Goal: Task Accomplishment & Management: Manage account settings

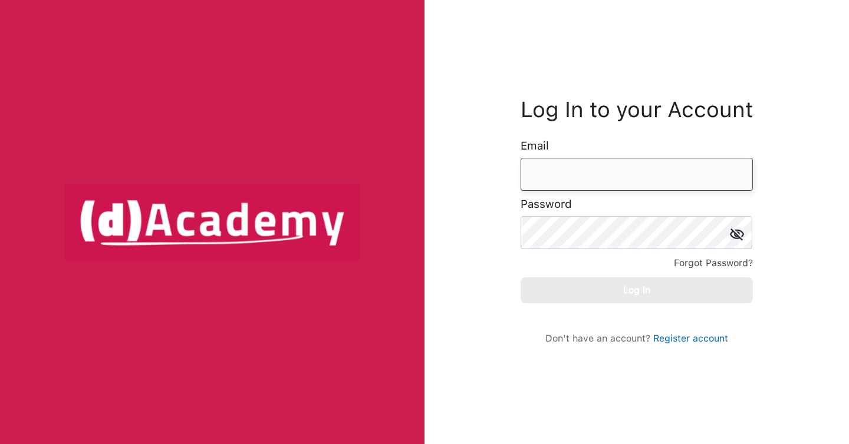
click at [553, 174] on input "email" at bounding box center [636, 174] width 232 height 33
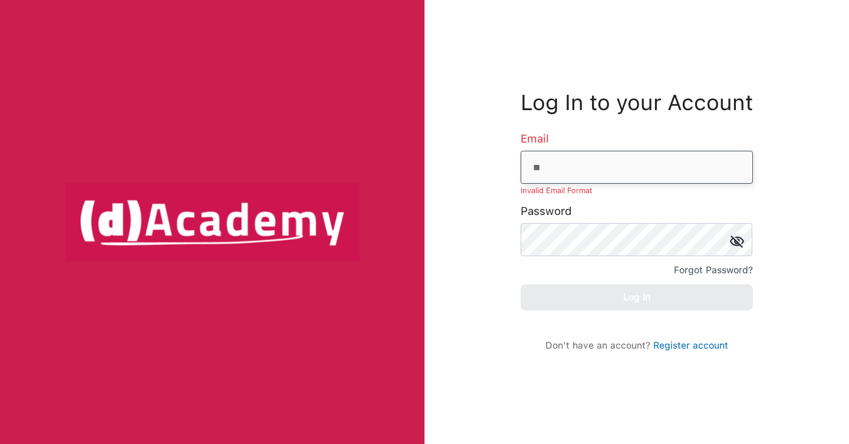
type input "**********"
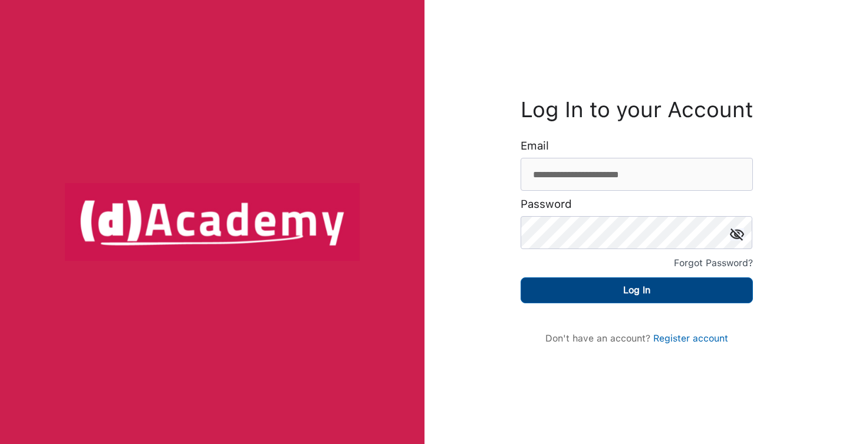
click at [641, 281] on button "Log In" at bounding box center [636, 291] width 232 height 26
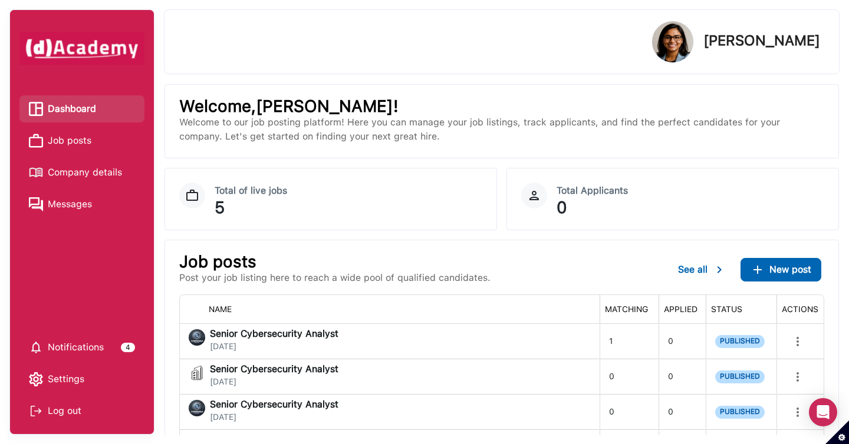
click at [101, 174] on span "Company details" at bounding box center [85, 173] width 74 height 18
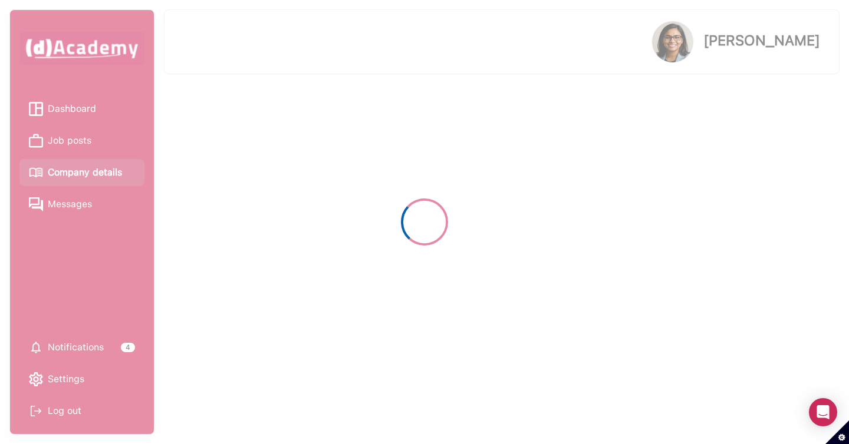
select select "*******"
select select "********"
select select "******"
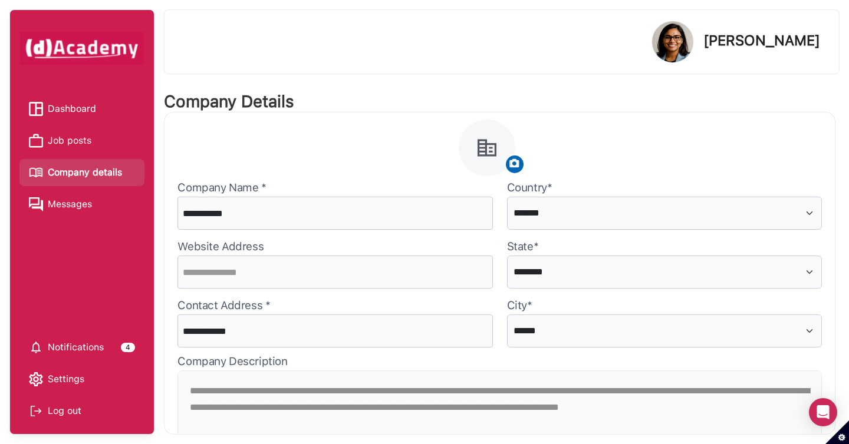
click at [85, 144] on span "Job posts" at bounding box center [70, 141] width 44 height 18
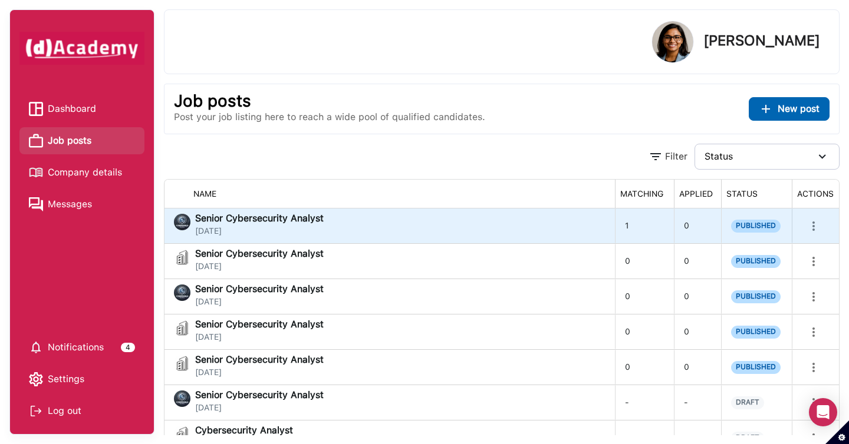
click at [353, 234] on div "Senior Cybersecurity Analyst [DATE]" at bounding box center [389, 226] width 431 height 24
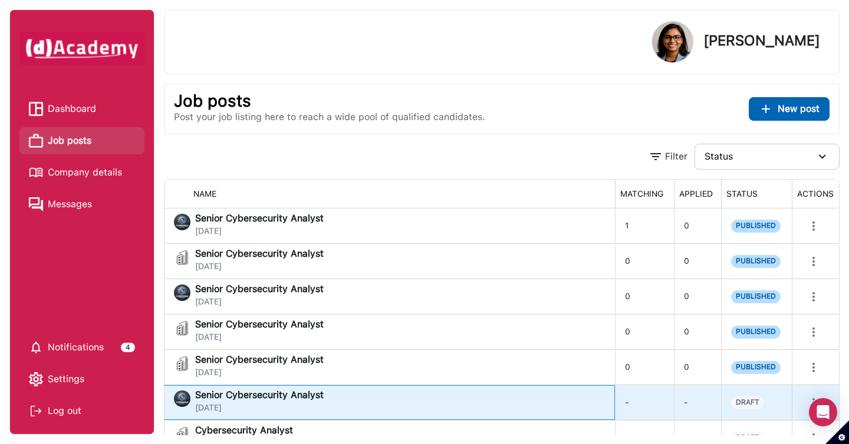
click at [489, 394] on div "Senior Cybersecurity Analyst [DATE]" at bounding box center [389, 403] width 431 height 24
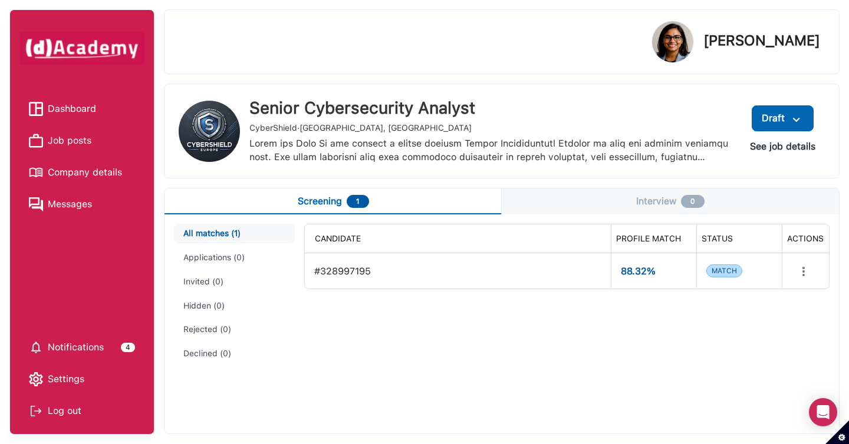
click at [766, 149] on button "See job details" at bounding box center [782, 146] width 84 height 21
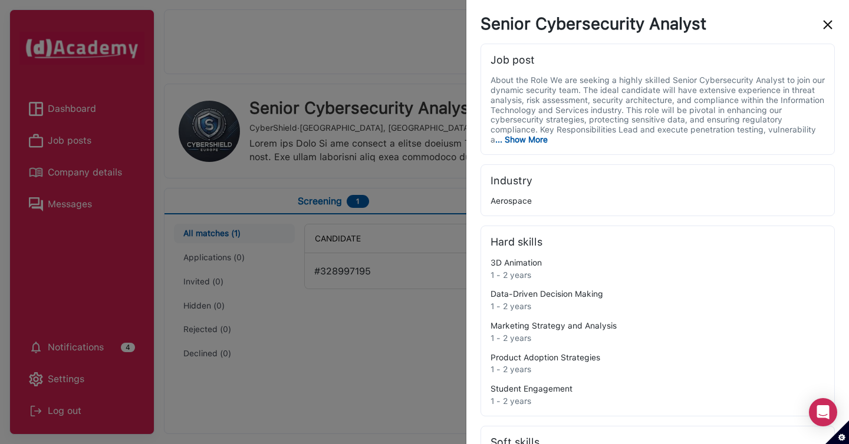
click at [831, 19] on img "close" at bounding box center [827, 25] width 14 height 14
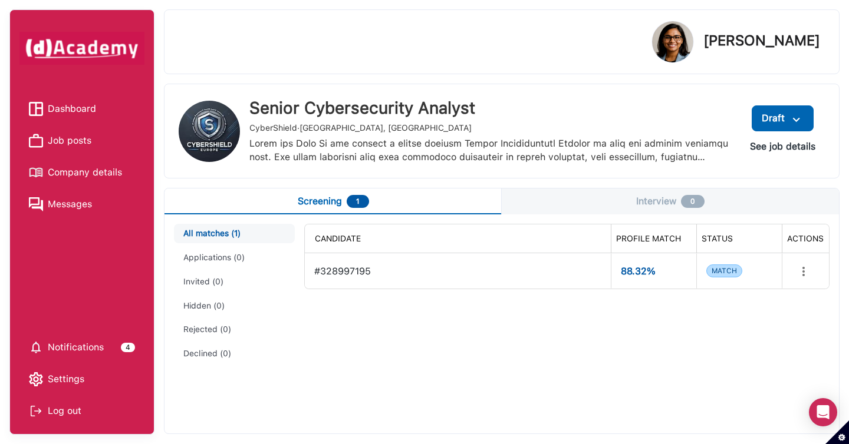
click at [779, 143] on button "See job details" at bounding box center [782, 146] width 84 height 21
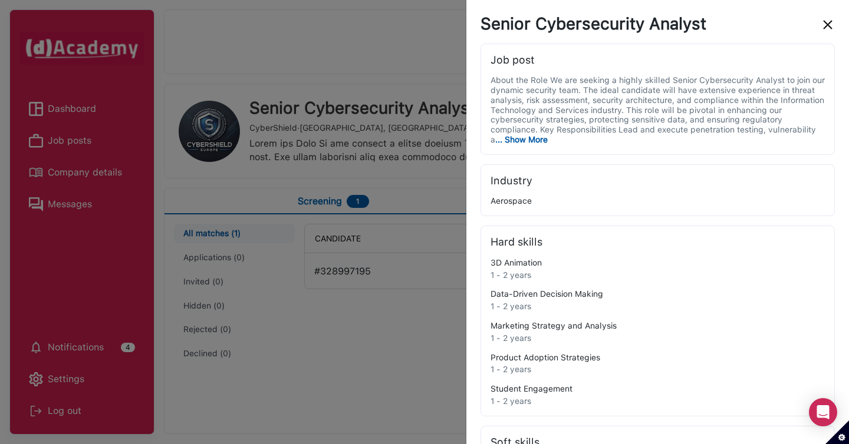
click at [538, 139] on span "... Show More" at bounding box center [521, 139] width 52 height 9
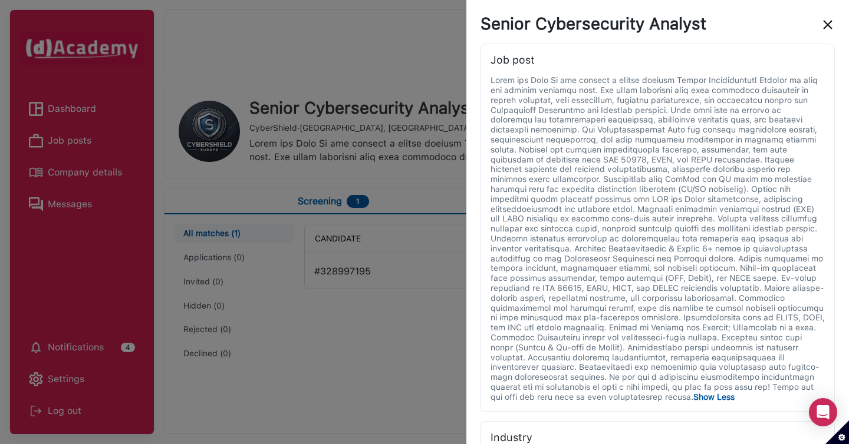
click at [828, 24] on img "close" at bounding box center [827, 25] width 14 height 14
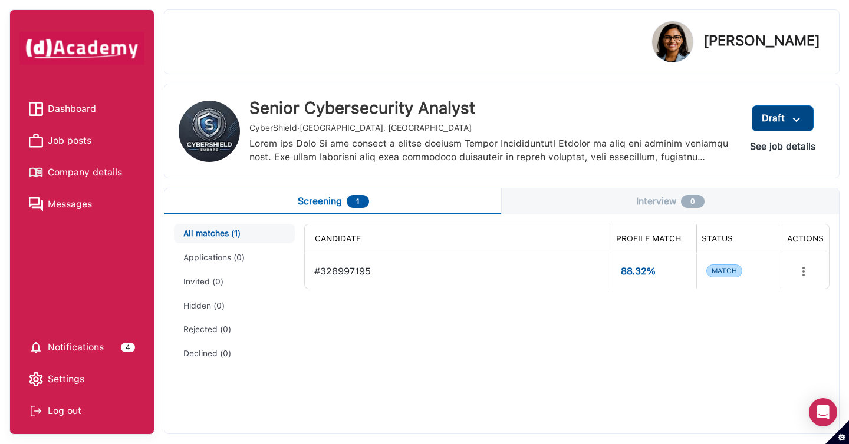
click at [799, 124] on img at bounding box center [796, 120] width 14 height 15
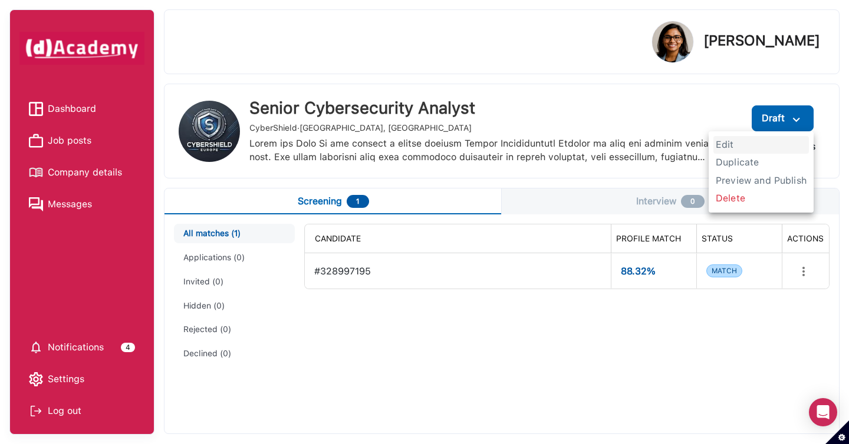
click at [749, 148] on span "Edit" at bounding box center [760, 145] width 95 height 18
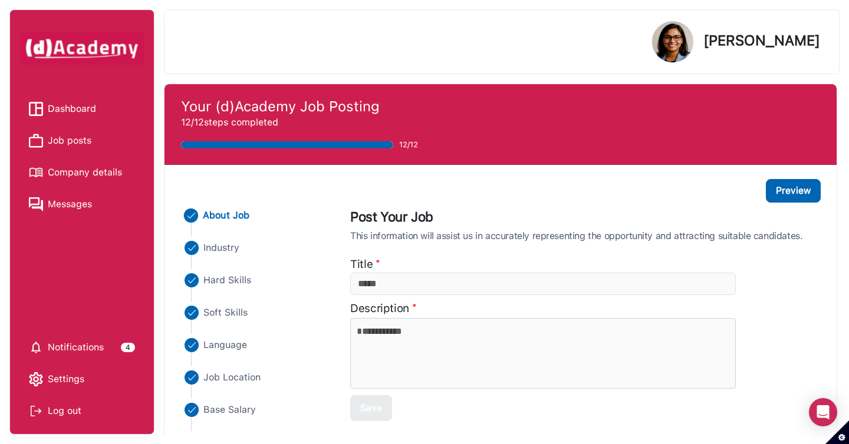
scroll to position [92, 0]
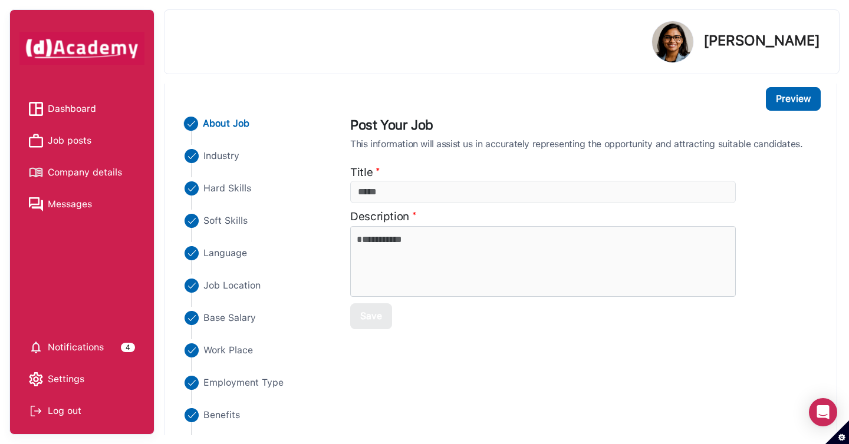
click at [232, 261] on div "Language" at bounding box center [255, 262] width 147 height 32
click at [230, 257] on span "Language" at bounding box center [225, 253] width 44 height 14
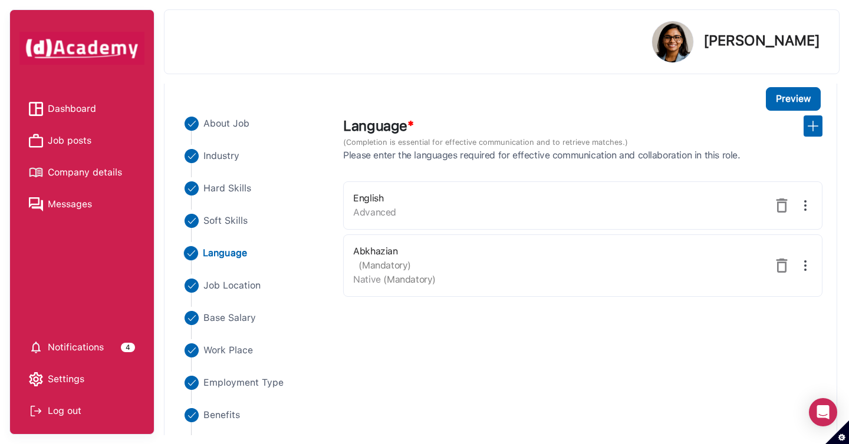
click at [767, 251] on div "Abkhazian (Mandatory) Native (Mandatory)" at bounding box center [582, 266] width 479 height 62
click at [778, 261] on img at bounding box center [781, 266] width 14 height 14
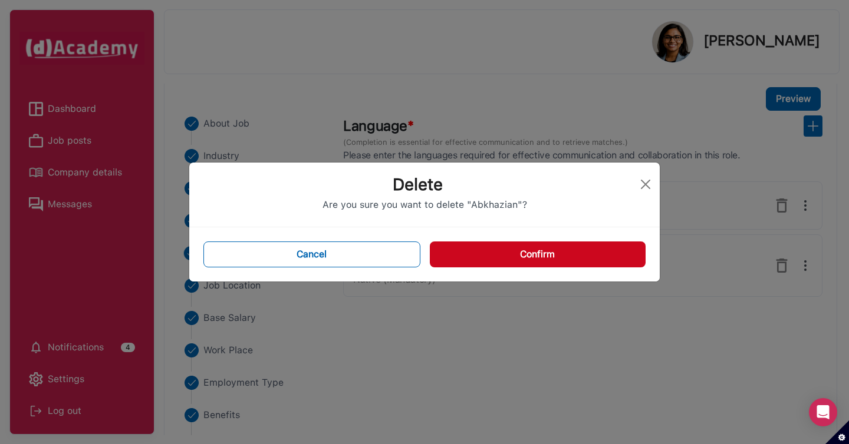
click at [616, 249] on button "Confirm" at bounding box center [538, 255] width 216 height 26
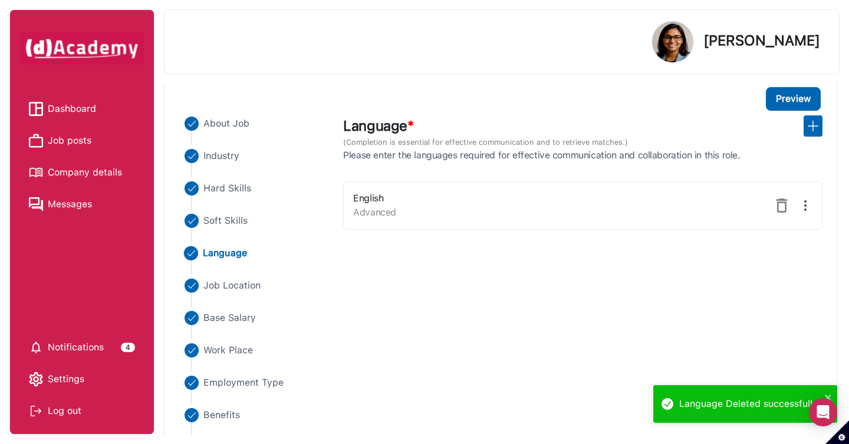
click at [90, 105] on span "Dashboard" at bounding box center [72, 109] width 48 height 18
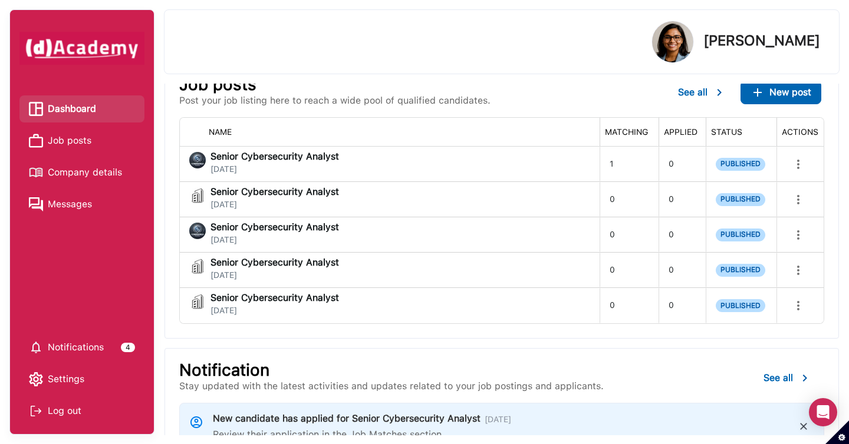
scroll to position [176, 0]
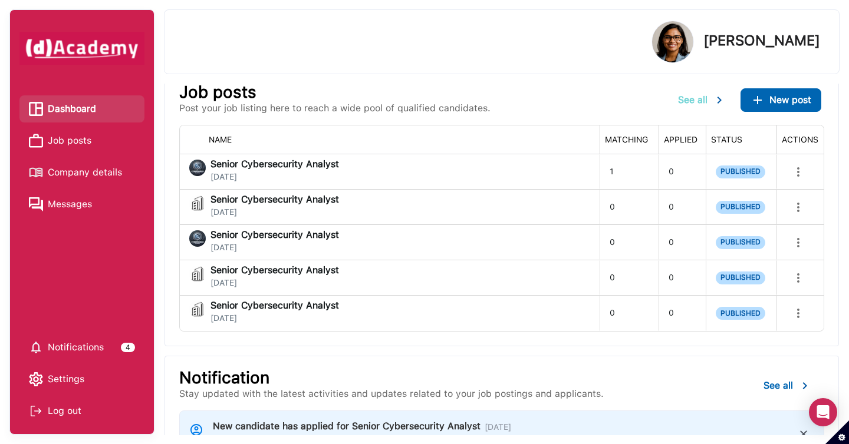
click at [691, 101] on span "See all" at bounding box center [692, 99] width 29 height 11
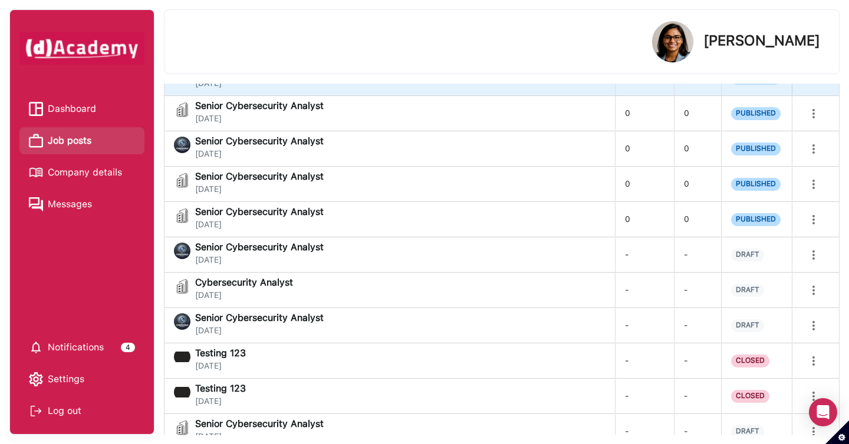
scroll to position [181, 0]
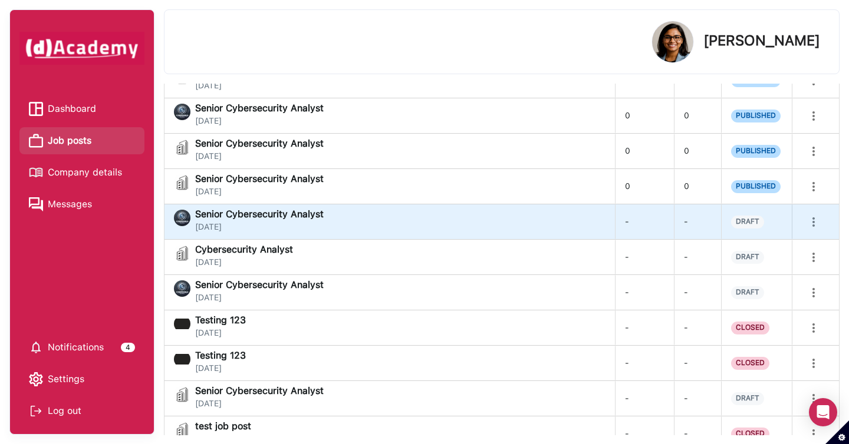
click at [561, 212] on div "Senior Cybersecurity Analyst [DATE]" at bounding box center [389, 222] width 431 height 24
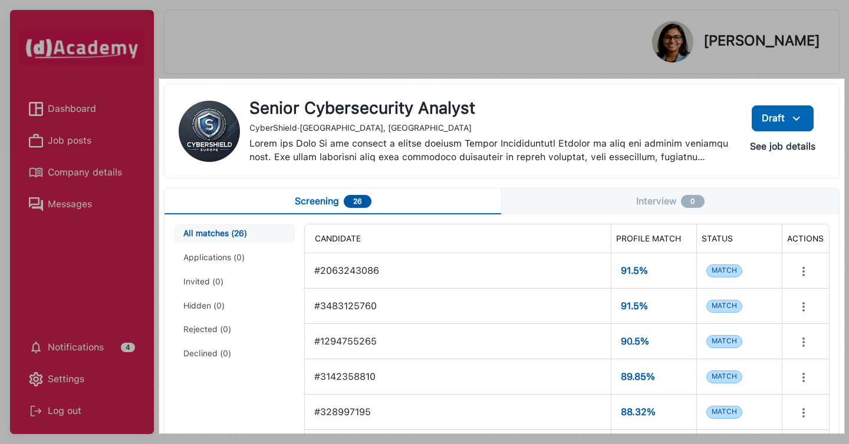
drag, startPoint x: 159, startPoint y: 79, endPoint x: 844, endPoint y: 434, distance: 771.3
click at [844, 434] on div "1162 X 602" at bounding box center [424, 222] width 849 height 444
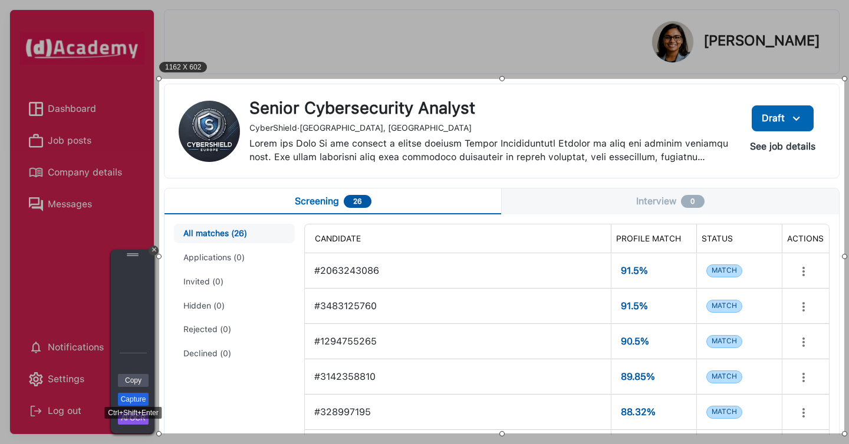
click at [140, 401] on link "Capture" at bounding box center [133, 399] width 31 height 13
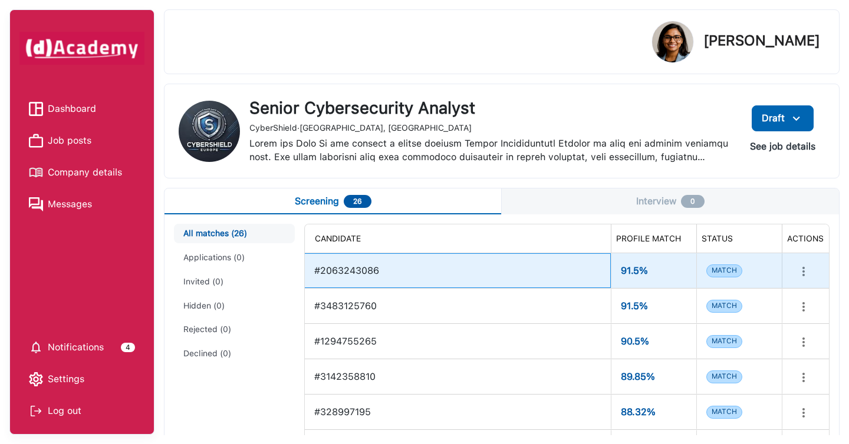
click at [384, 270] on div "#2063243086" at bounding box center [457, 271] width 286 height 24
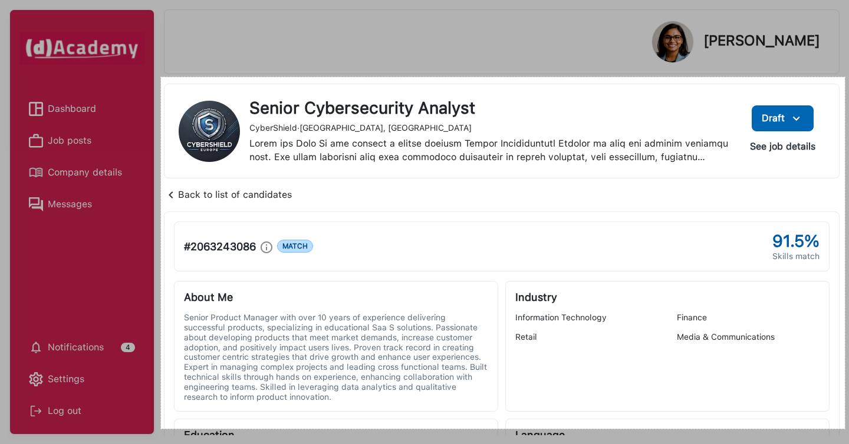
drag, startPoint x: 161, startPoint y: 77, endPoint x: 845, endPoint y: 429, distance: 768.9
click at [845, 429] on div "1160 X 597" at bounding box center [424, 222] width 849 height 444
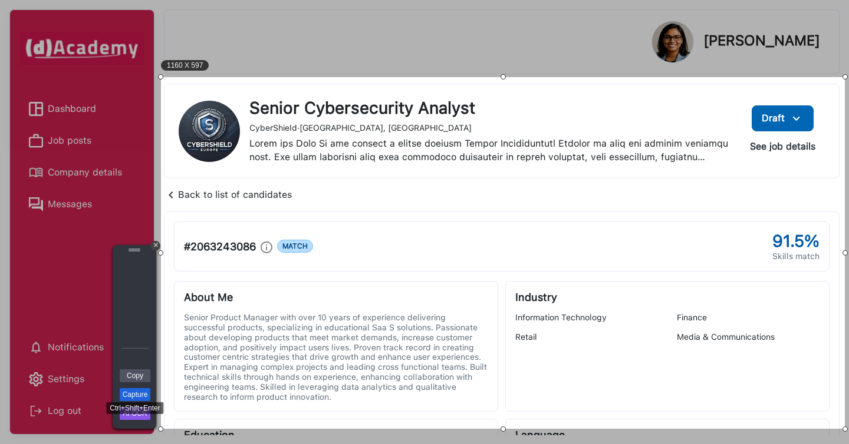
click at [140, 394] on link "Capture" at bounding box center [135, 394] width 31 height 13
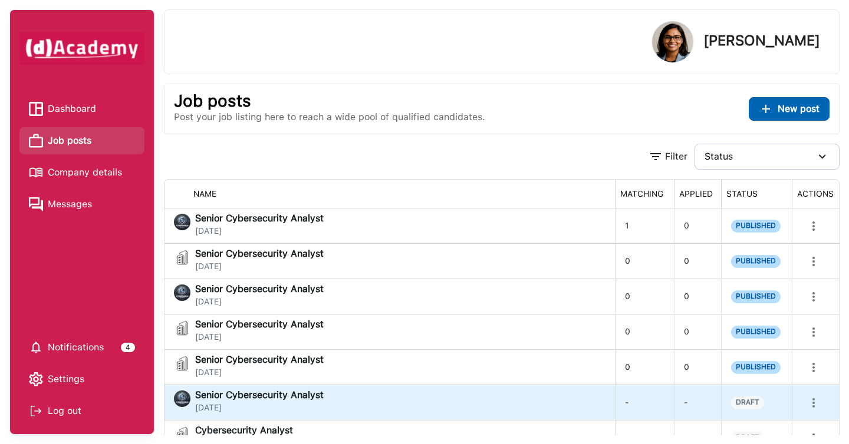
click at [411, 411] on div "Senior Cybersecurity Analyst [DATE]" at bounding box center [389, 403] width 431 height 24
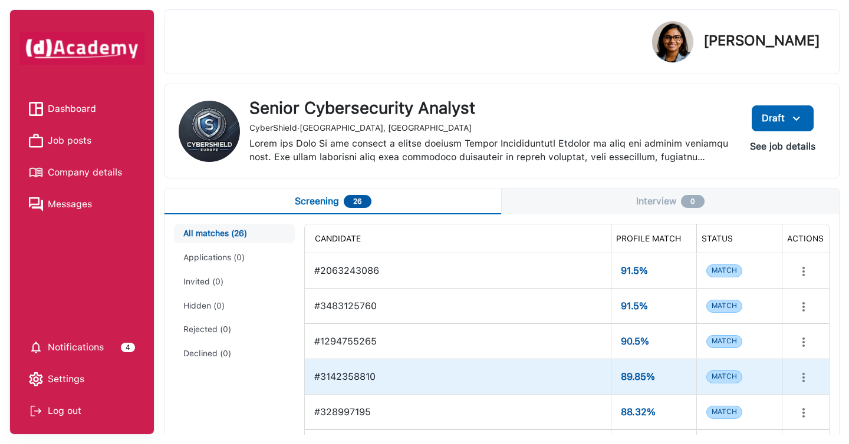
click at [413, 380] on div "#3142358810" at bounding box center [457, 377] width 286 height 24
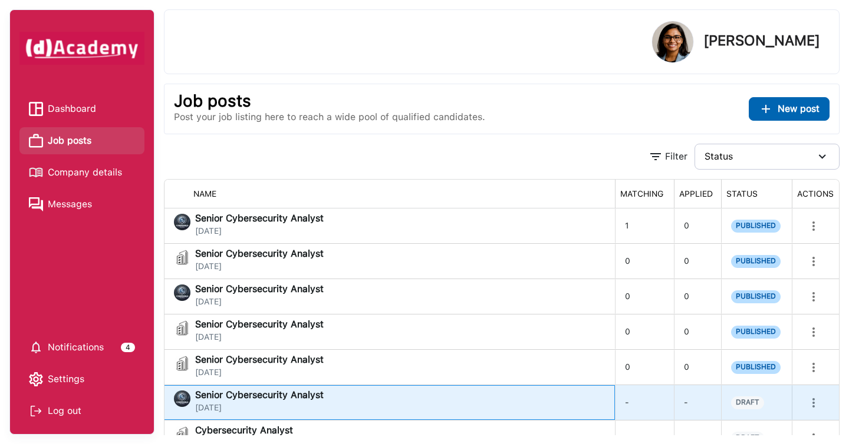
click at [413, 398] on div "Senior Cybersecurity Analyst [DATE]" at bounding box center [389, 403] width 431 height 24
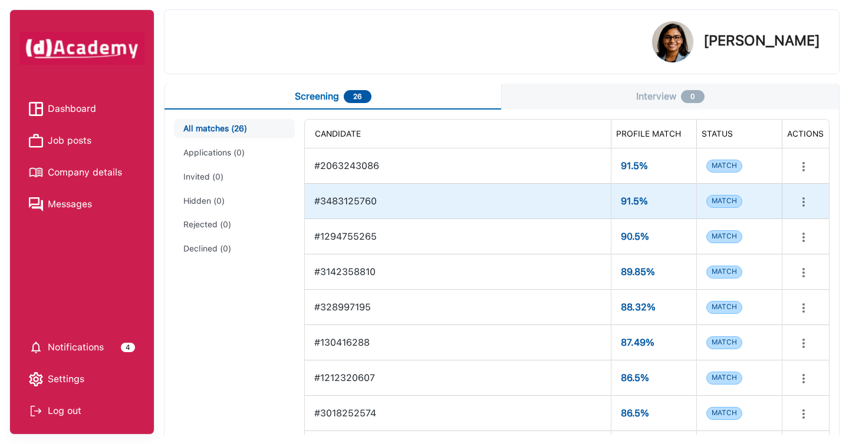
scroll to position [212, 0]
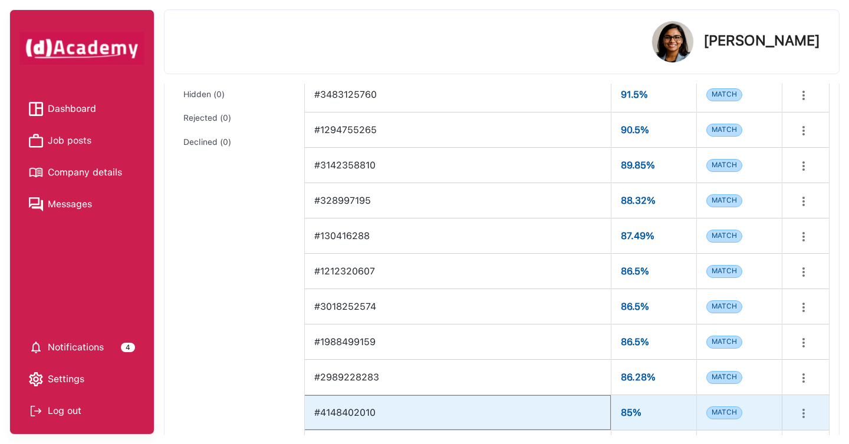
click at [430, 398] on div "#4148402010" at bounding box center [458, 412] width 306 height 35
click at [383, 414] on div "#4148402010" at bounding box center [457, 413] width 286 height 24
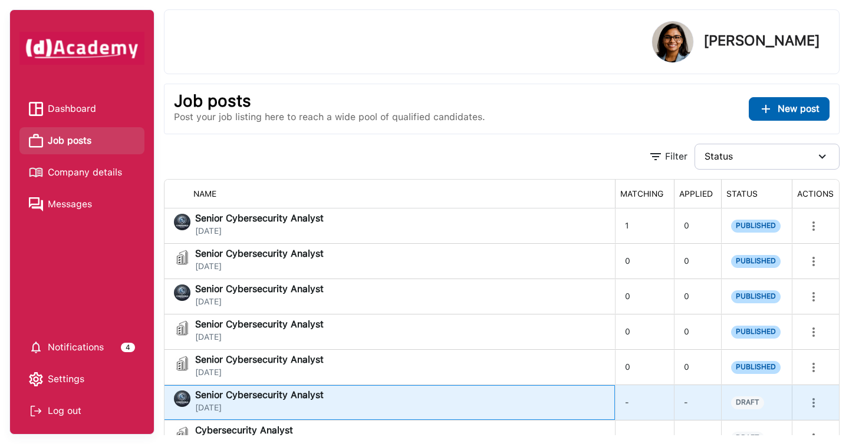
click at [461, 403] on div "Senior Cybersecurity Analyst [DATE]" at bounding box center [389, 403] width 431 height 24
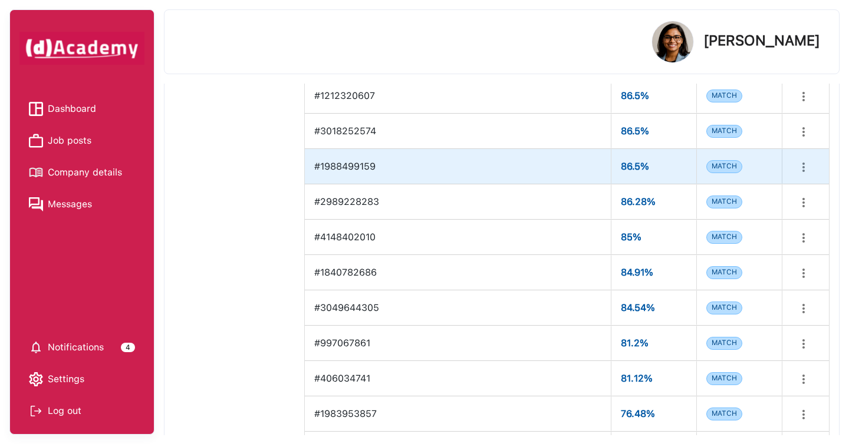
scroll to position [390, 0]
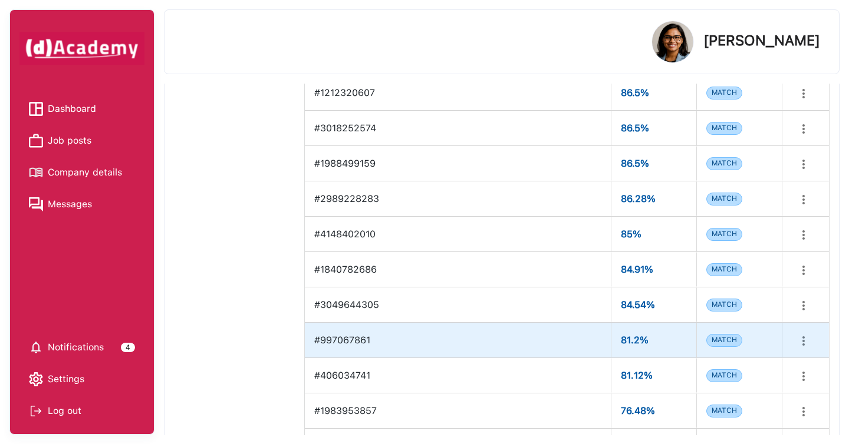
click at [449, 346] on div "#997067861" at bounding box center [457, 340] width 286 height 24
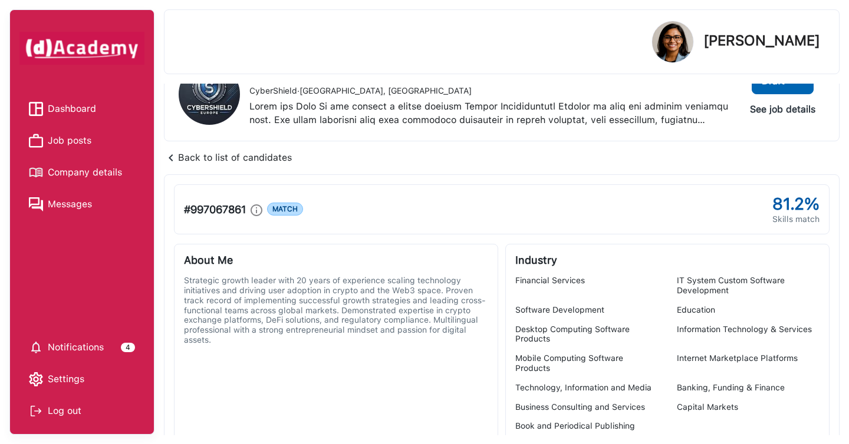
scroll to position [0, 0]
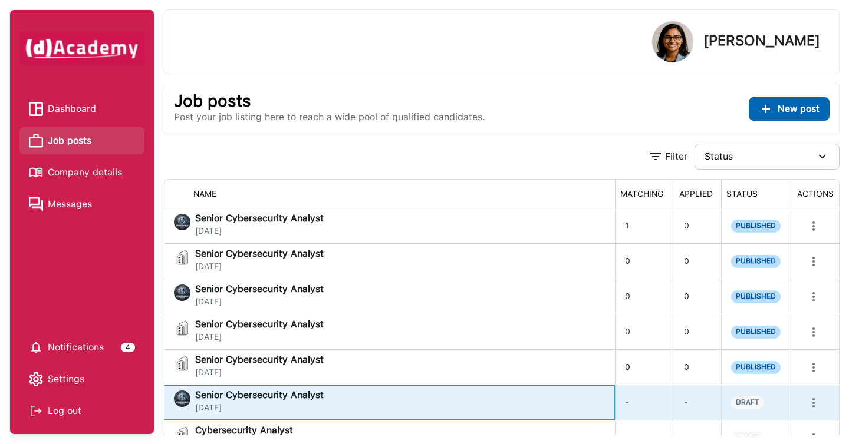
click at [521, 401] on div "Senior Cybersecurity Analyst [DATE]" at bounding box center [389, 403] width 431 height 24
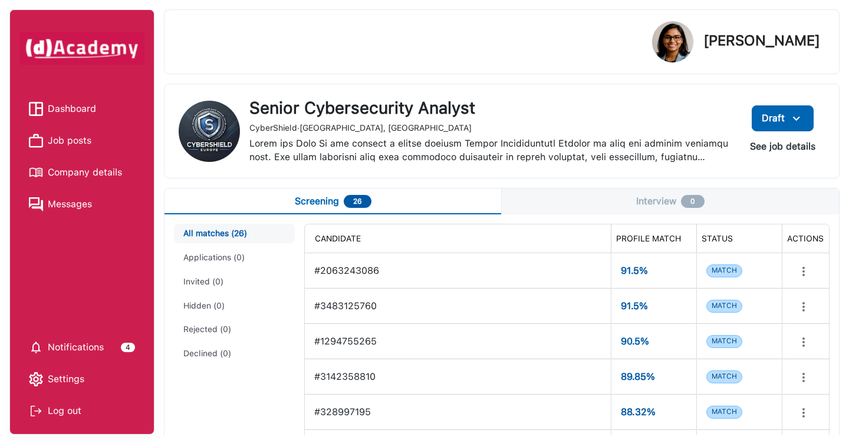
scroll to position [610, 0]
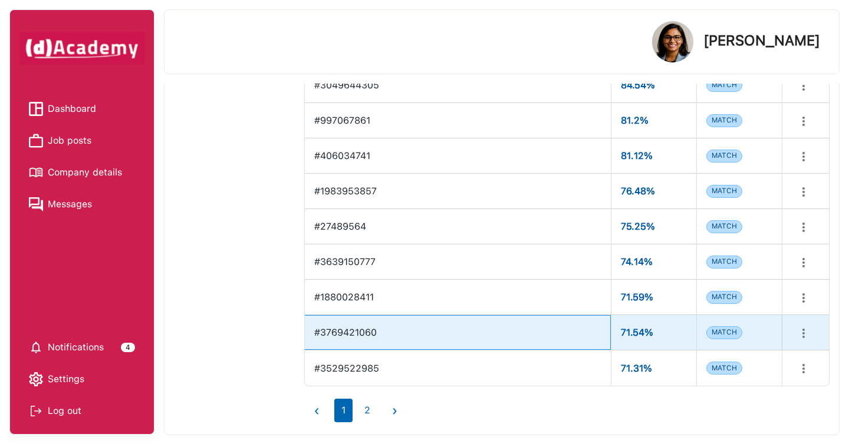
click at [513, 321] on div "#3769421060" at bounding box center [457, 333] width 286 height 24
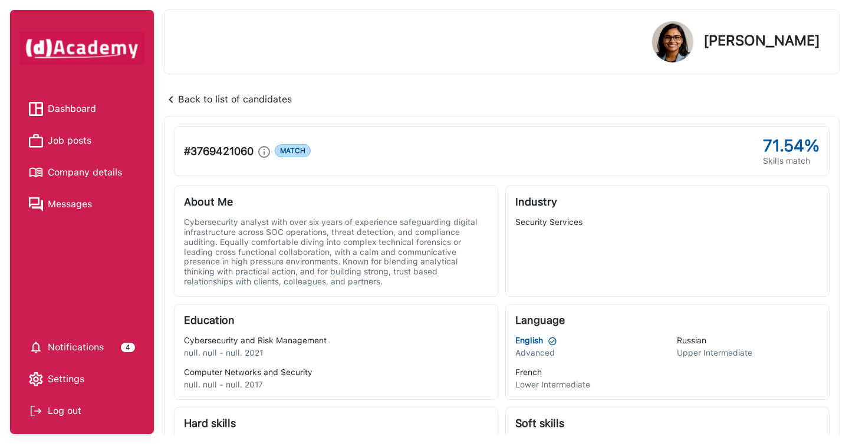
scroll to position [0, 0]
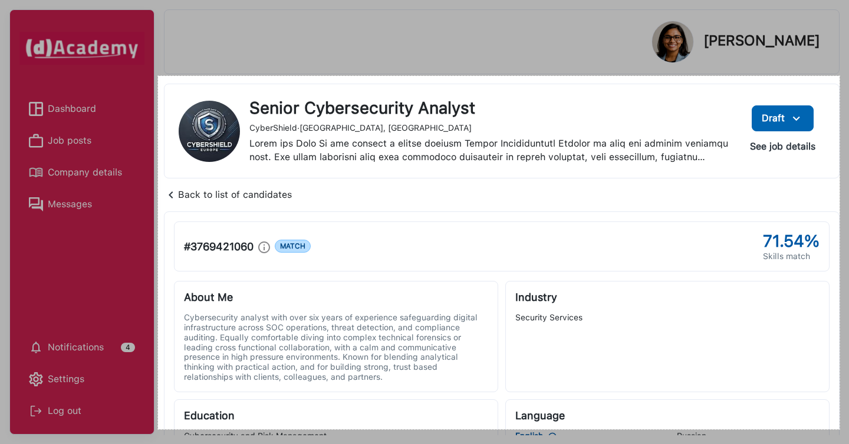
drag, startPoint x: 158, startPoint y: 76, endPoint x: 839, endPoint y: 430, distance: 767.6
click at [839, 430] on div "1156 X 600" at bounding box center [424, 222] width 849 height 444
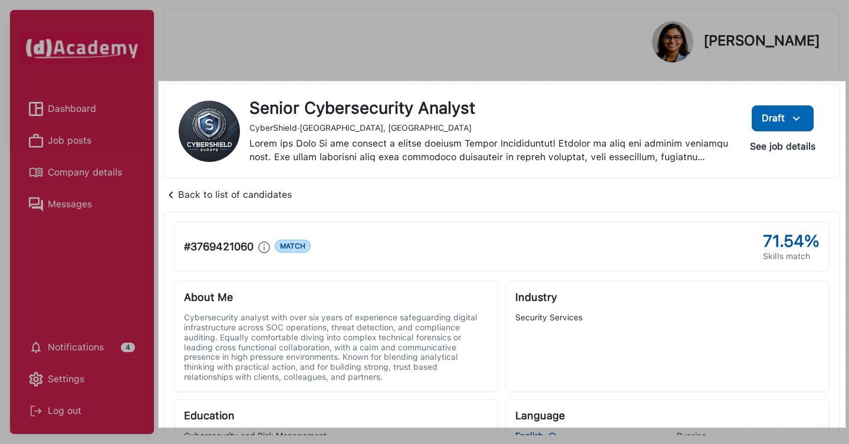
drag, startPoint x: 159, startPoint y: 81, endPoint x: 845, endPoint y: 428, distance: 769.1
click at [845, 428] on div "1165 X 588" at bounding box center [424, 222] width 849 height 444
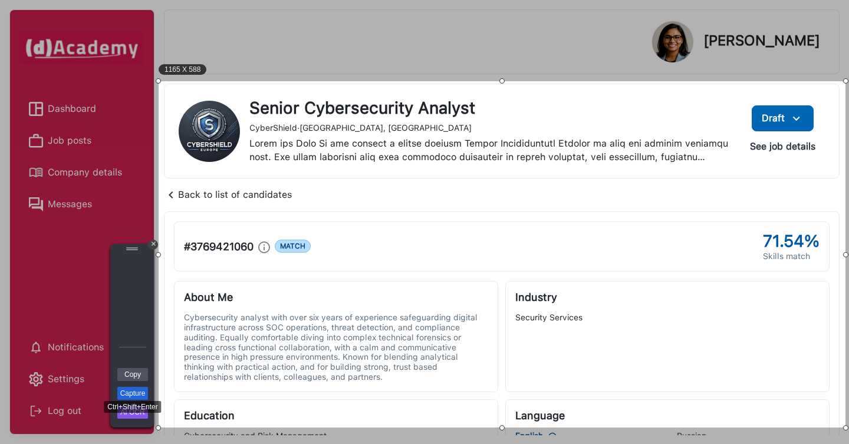
click at [123, 394] on link "Capture" at bounding box center [132, 393] width 31 height 13
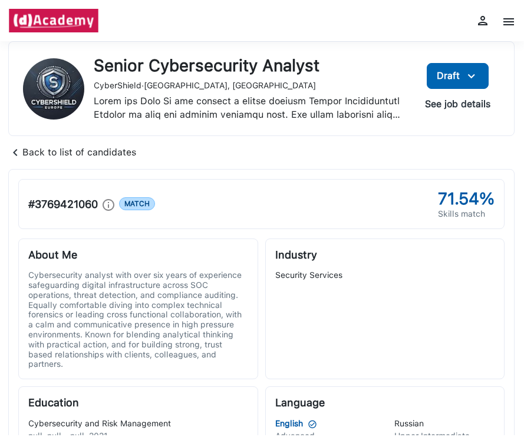
drag, startPoint x: 519, startPoint y: 233, endPoint x: 542, endPoint y: 232, distance: 23.0
click at [524, 232] on html "Dashboard Job posts Company details Messages Notifications 4 Settings Log out D…" at bounding box center [262, 222] width 524 height 444
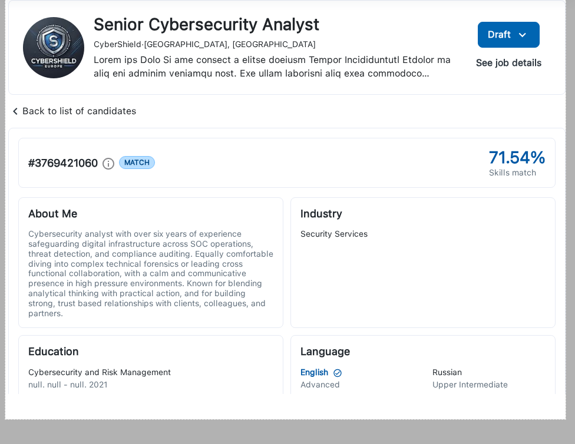
scroll to position [28, 0]
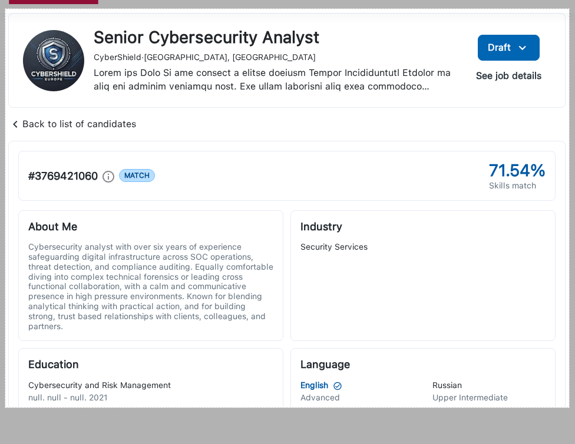
drag, startPoint x: 5, startPoint y: 37, endPoint x: 569, endPoint y: 408, distance: 675.0
click at [569, 408] on div "957 X 677" at bounding box center [287, 215] width 575 height 486
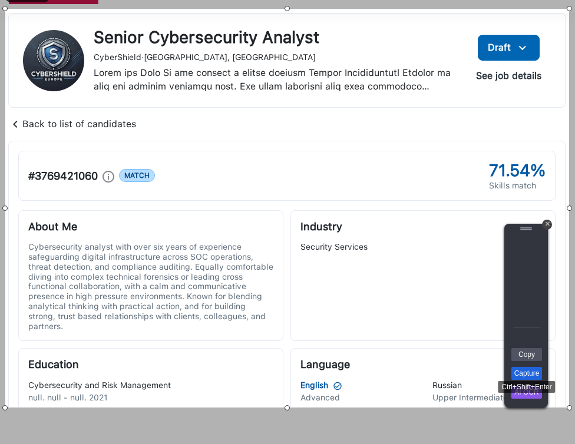
click at [523, 376] on link "Capture" at bounding box center [527, 373] width 31 height 13
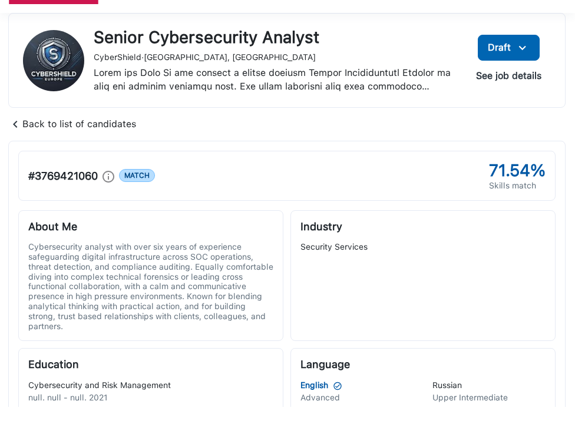
click at [12, 123] on img at bounding box center [15, 124] width 14 height 14
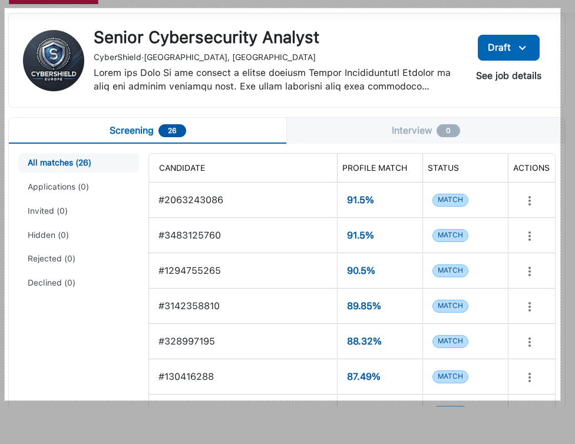
scroll to position [11, 0]
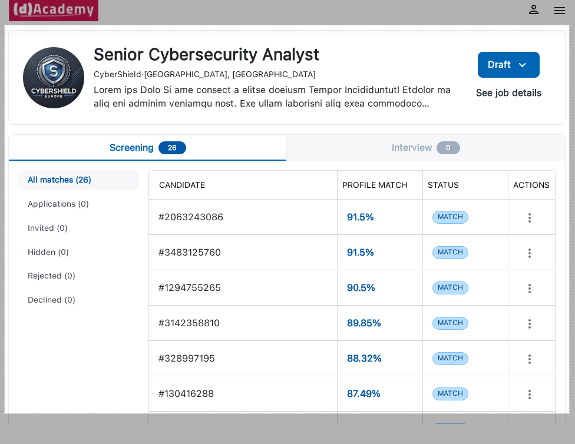
drag, startPoint x: 5, startPoint y: 8, endPoint x: 569, endPoint y: 414, distance: 695.2
click at [569, 414] on div "958 X 659" at bounding box center [287, 232] width 575 height 486
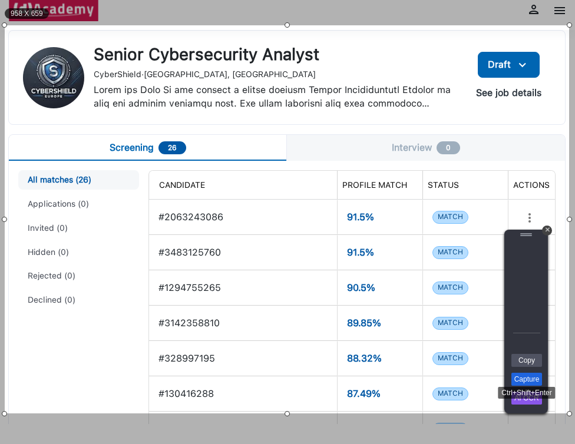
click at [533, 382] on link "Capture" at bounding box center [527, 379] width 31 height 13
